Goal: Task Accomplishment & Management: Use online tool/utility

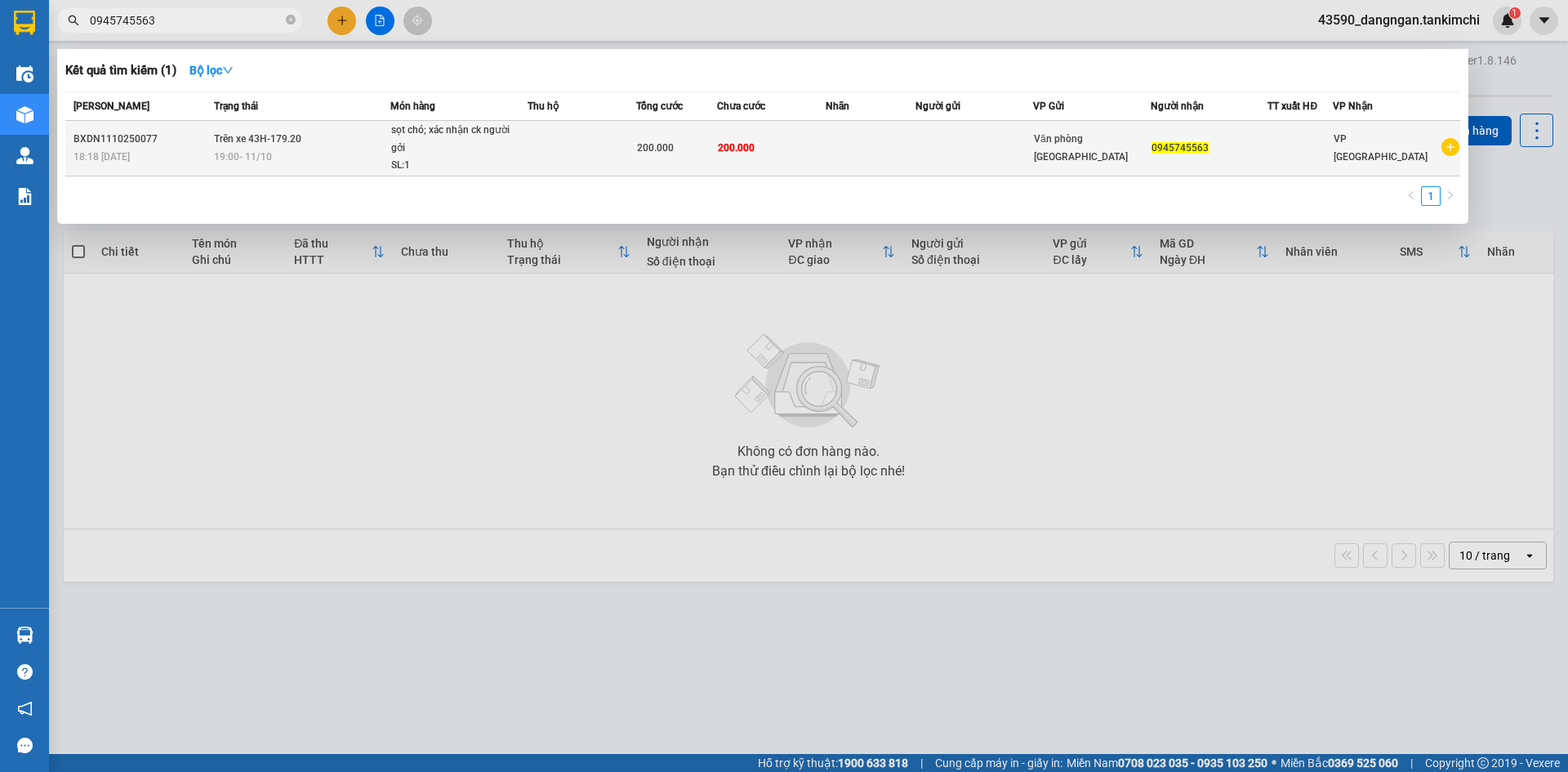
type input "0945745563"
click at [445, 139] on div "sọt chó; xác nhận ck người gởi" at bounding box center [452, 140] width 123 height 36
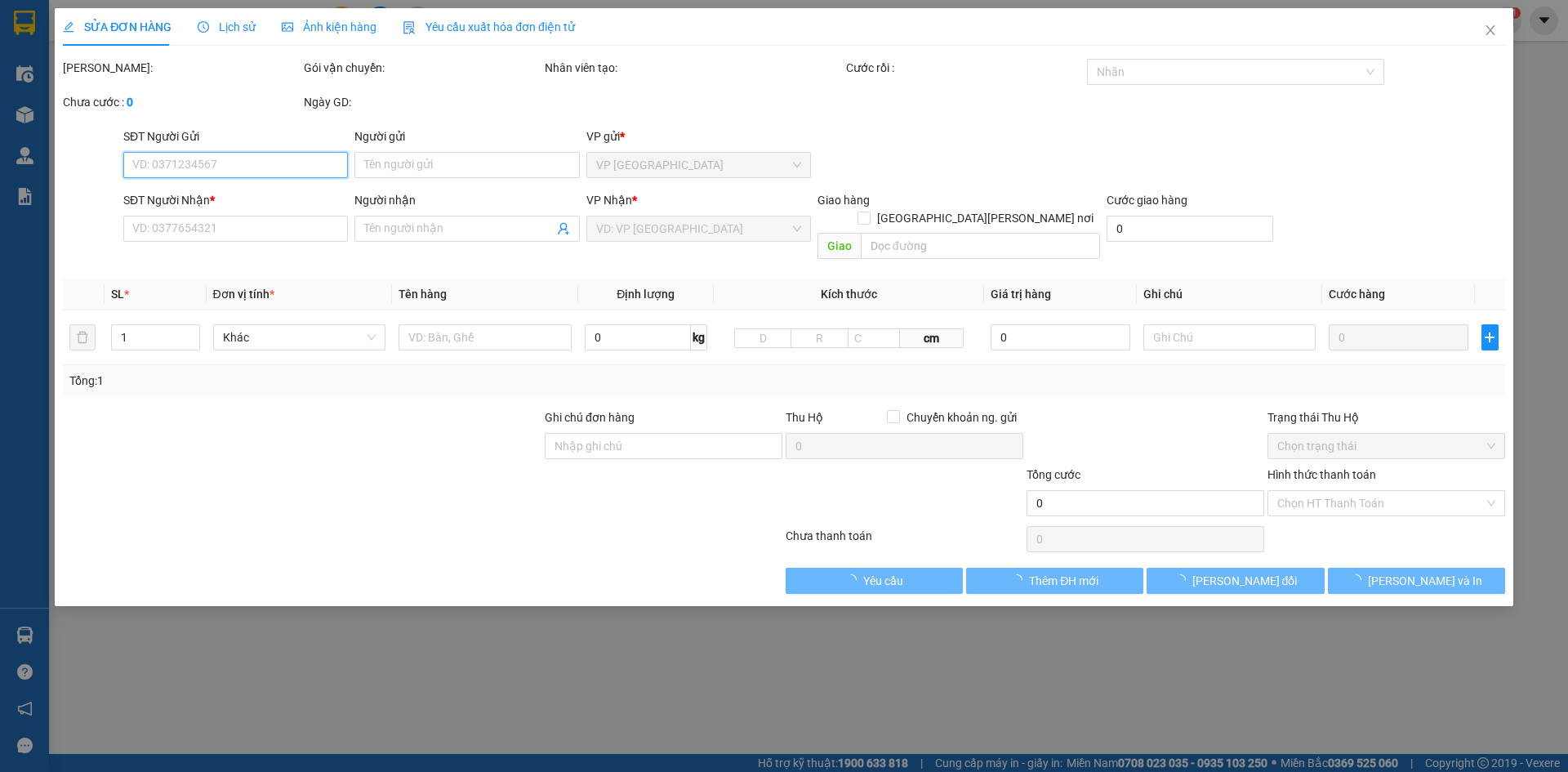
type input "0945745563"
type input "200.000"
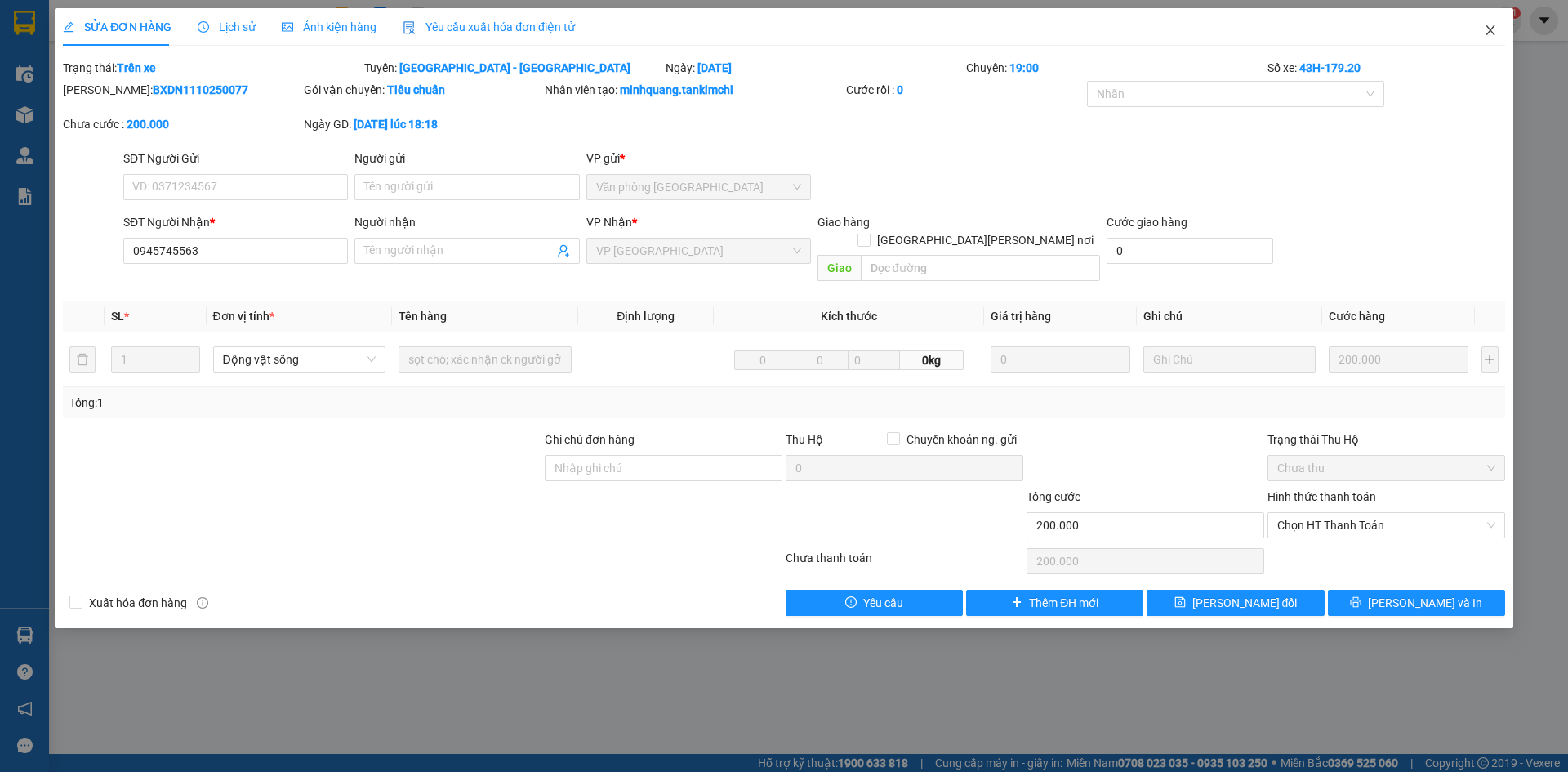
click at [1483, 25] on span "Close" at bounding box center [1490, 31] width 46 height 46
